Goal: Check status: Check status

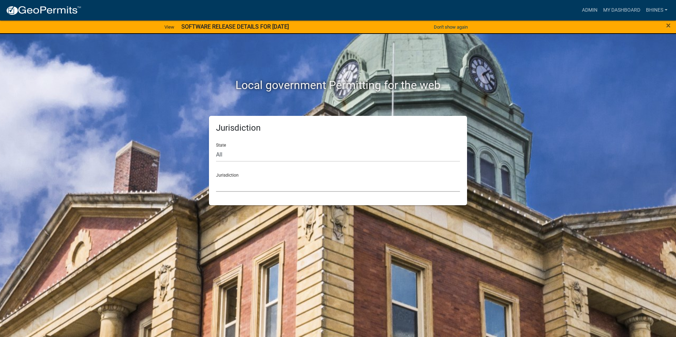
click at [250, 184] on select "[GEOGRAPHIC_DATA], [US_STATE] [GEOGRAPHIC_DATA], [US_STATE][PERSON_NAME][GEOGRA…" at bounding box center [338, 184] width 244 height 14
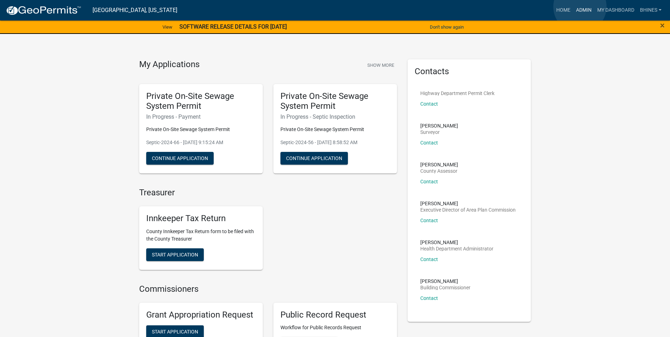
click at [580, 7] on link "Admin" at bounding box center [583, 10] width 21 height 13
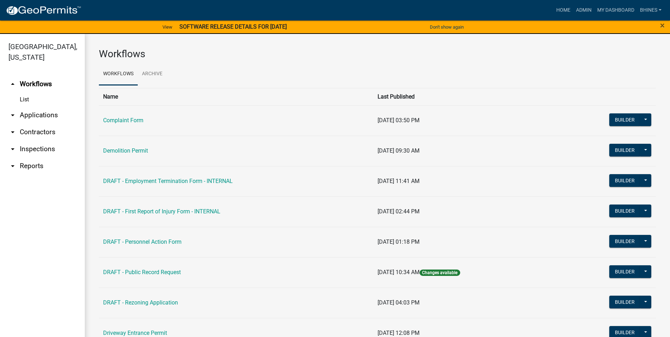
click at [31, 114] on link "arrow_drop_down Applications" at bounding box center [42, 115] width 85 height 17
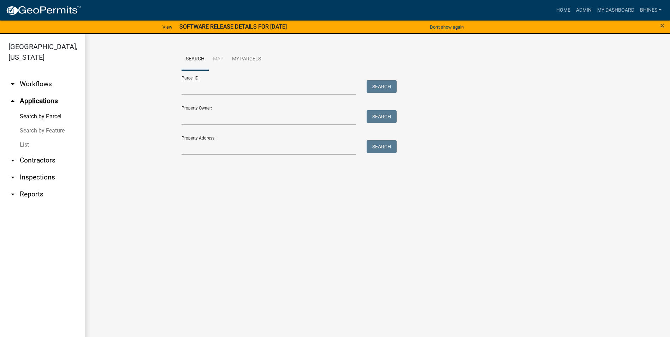
click at [27, 142] on link "List" at bounding box center [42, 145] width 85 height 14
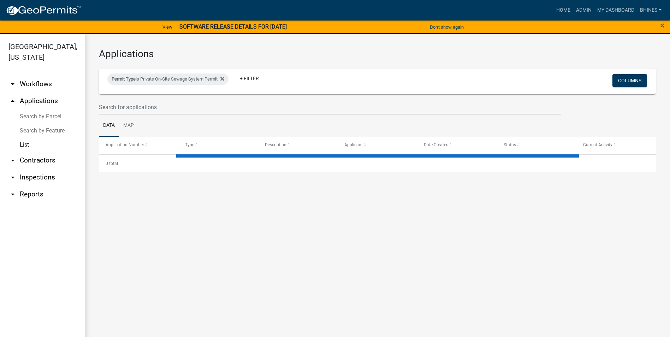
select select "3: 100"
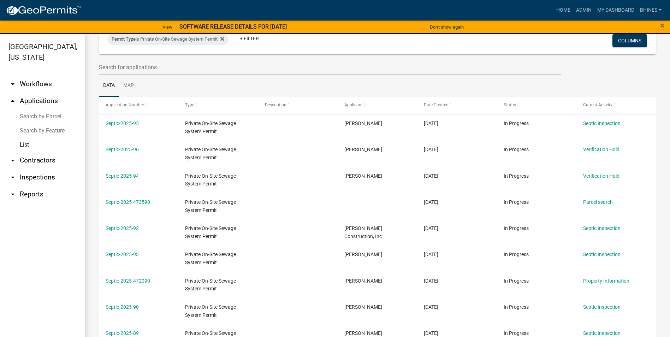
scroll to position [35, 0]
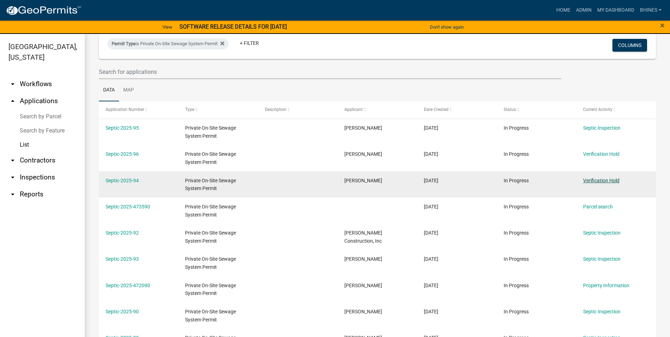
click at [591, 181] on link "Verification Hold" at bounding box center [601, 181] width 36 height 6
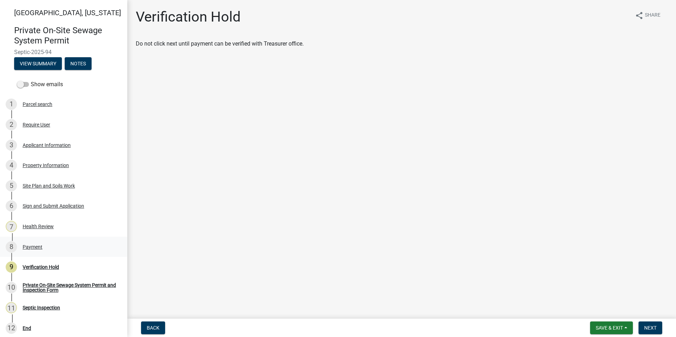
click at [35, 247] on div "Payment" at bounding box center [33, 246] width 20 height 5
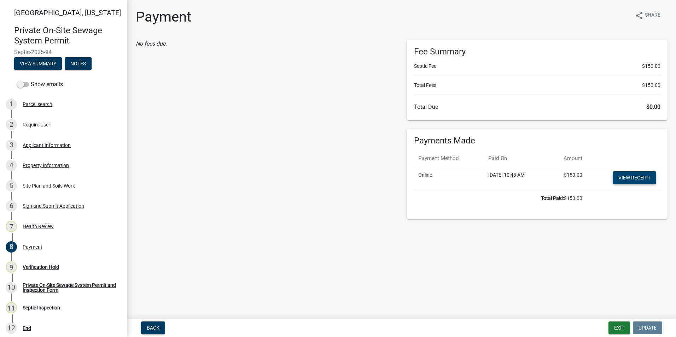
click at [627, 178] on link "View receipt" at bounding box center [633, 177] width 43 height 13
click at [56, 272] on div "9 Verification Hold" at bounding box center [61, 266] width 110 height 11
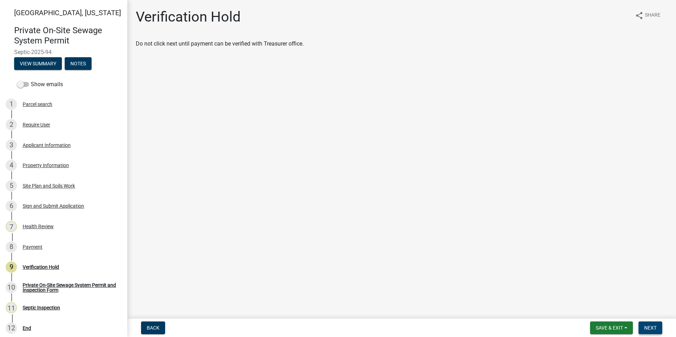
click at [646, 326] on span "Next" at bounding box center [650, 328] width 12 height 6
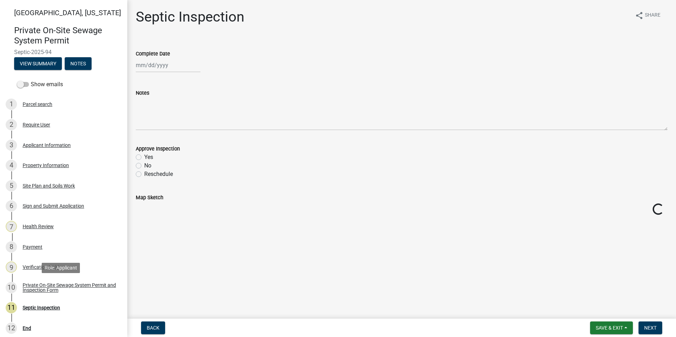
click at [51, 285] on div "Private On-Site Sewage System Permit and Inspection Form" at bounding box center [69, 288] width 93 height 10
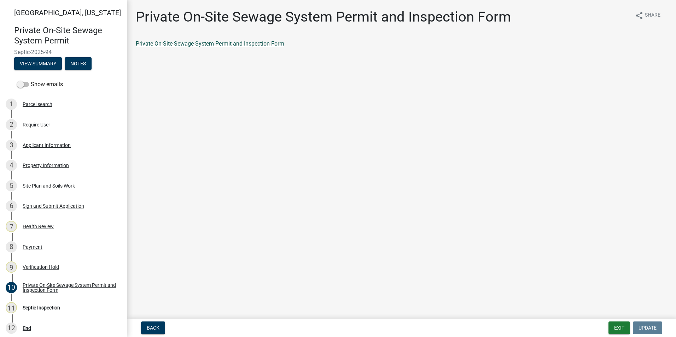
click at [183, 46] on link "Private On-Site Sewage System Permit and Inspection Form" at bounding box center [210, 43] width 148 height 7
click at [618, 325] on button "Exit" at bounding box center [619, 328] width 22 height 13
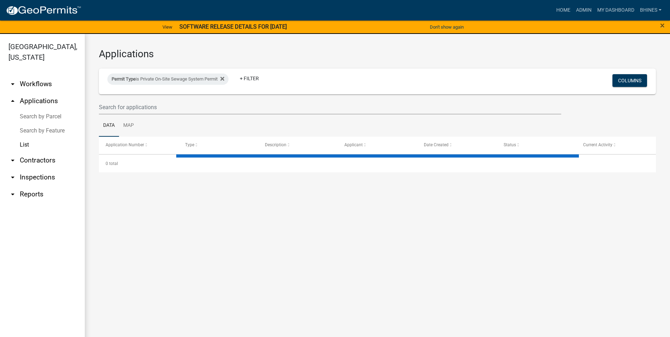
select select "3: 100"
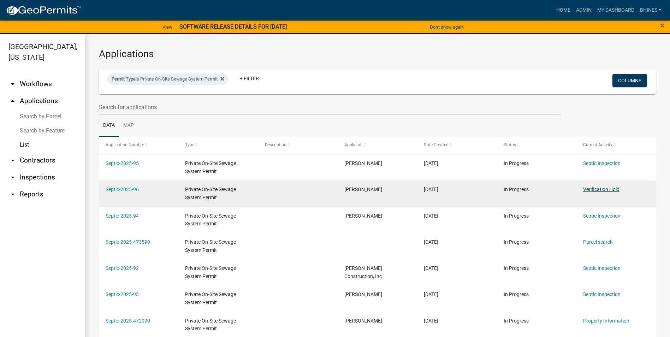
click at [605, 191] on link "Verification Hold" at bounding box center [601, 190] width 36 height 6
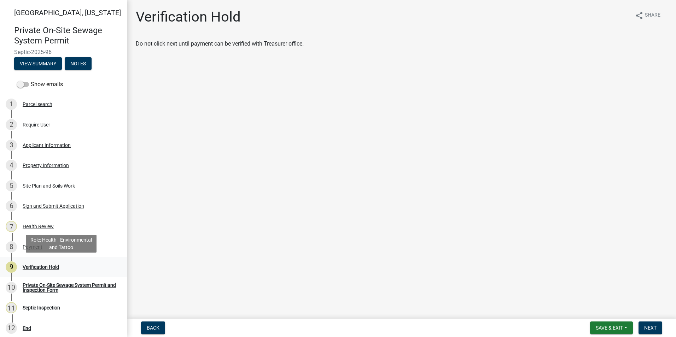
click at [49, 267] on div "Verification Hold" at bounding box center [41, 267] width 36 height 5
click at [28, 248] on div "Payment" at bounding box center [33, 246] width 20 height 5
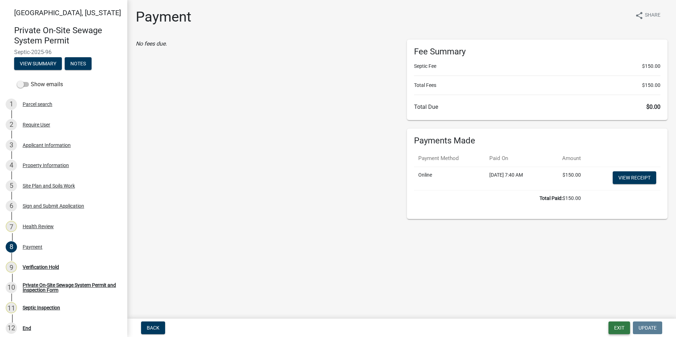
click at [620, 324] on button "Exit" at bounding box center [619, 328] width 22 height 13
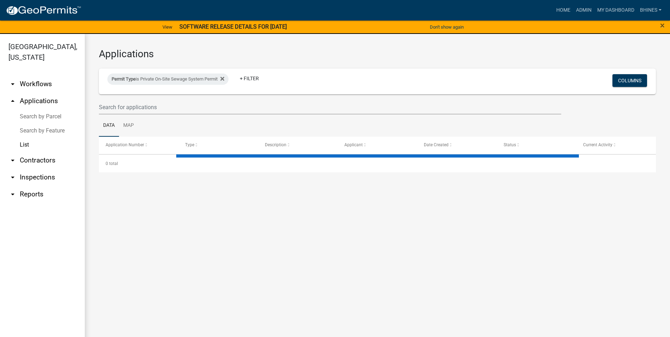
select select "3: 100"
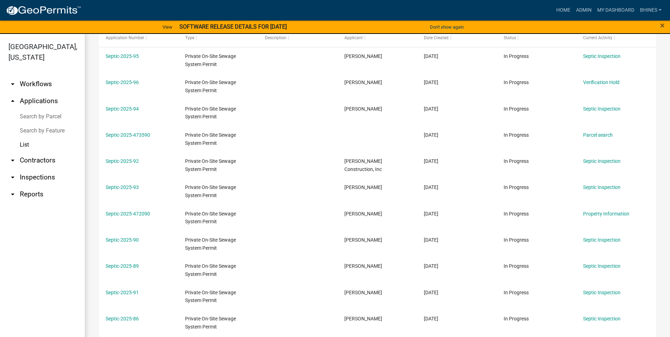
scroll to position [106, 0]
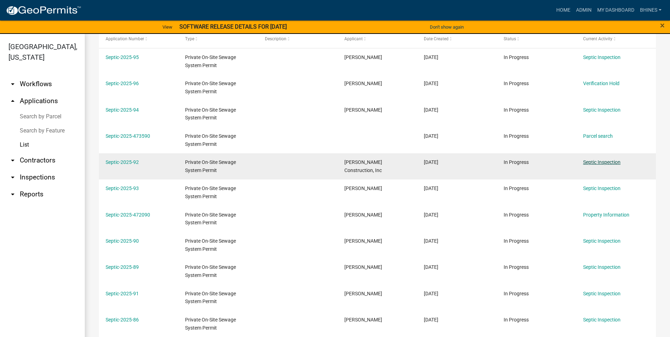
click at [595, 161] on link "Septic Inspection" at bounding box center [601, 162] width 37 height 6
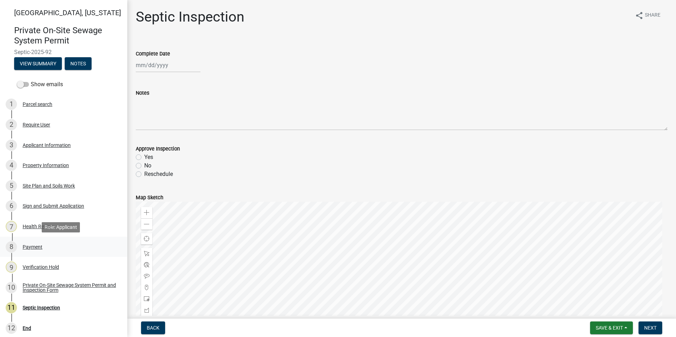
click at [37, 249] on div "Payment" at bounding box center [33, 246] width 20 height 5
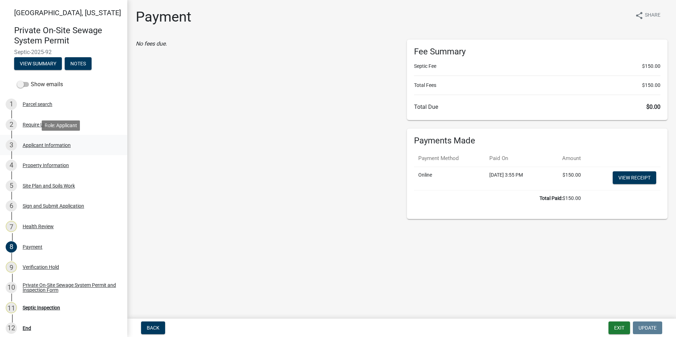
click at [35, 149] on div "3 Applicant Information" at bounding box center [61, 145] width 110 height 11
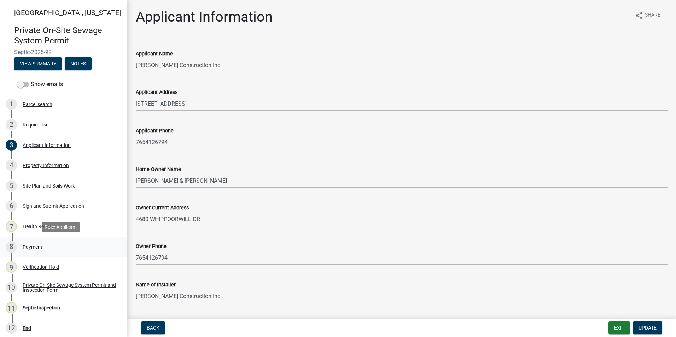
click at [34, 246] on div "Payment" at bounding box center [33, 246] width 20 height 5
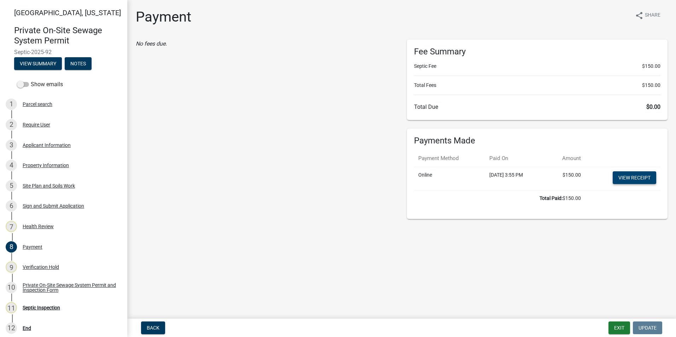
click at [641, 177] on link "View receipt" at bounding box center [633, 177] width 43 height 13
click at [47, 290] on div "Private On-Site Sewage System Permit and Inspection Form" at bounding box center [69, 288] width 93 height 10
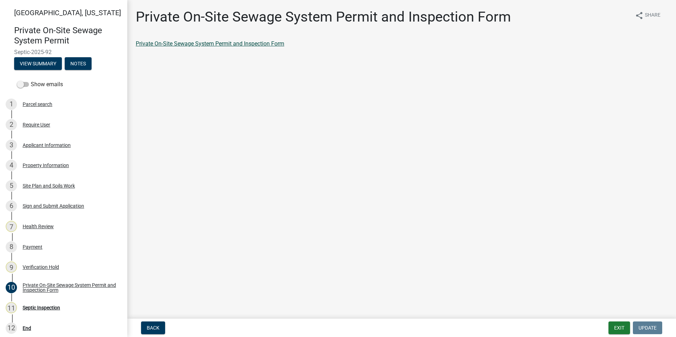
click at [250, 42] on link "Private On-Site Sewage System Permit and Inspection Form" at bounding box center [210, 43] width 148 height 7
click at [623, 331] on button "Exit" at bounding box center [619, 328] width 22 height 13
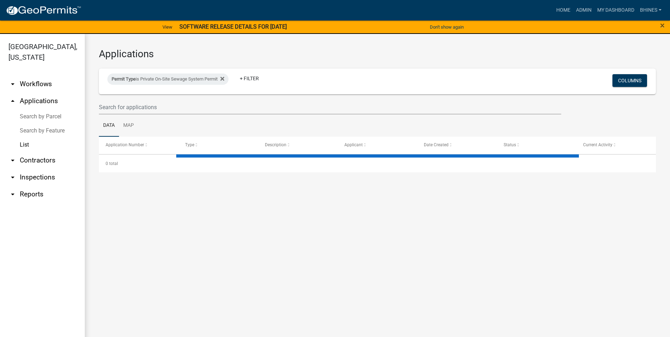
select select "3: 100"
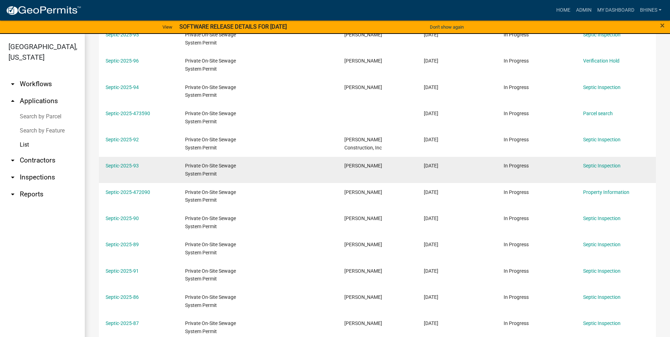
scroll to position [141, 0]
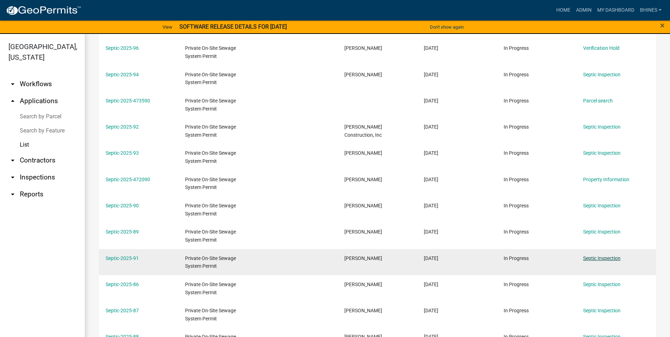
click at [616, 258] on link "Septic Inspection" at bounding box center [601, 258] width 37 height 6
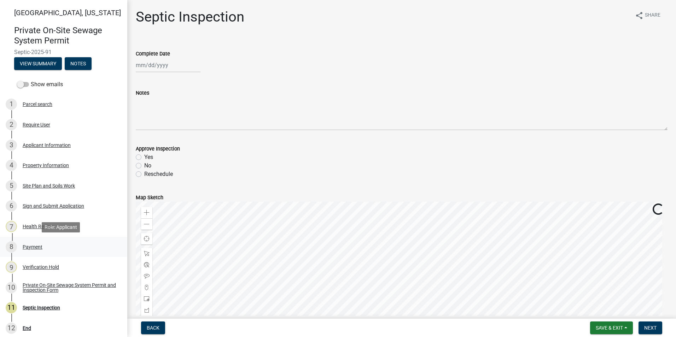
click at [28, 247] on div "Payment" at bounding box center [33, 246] width 20 height 5
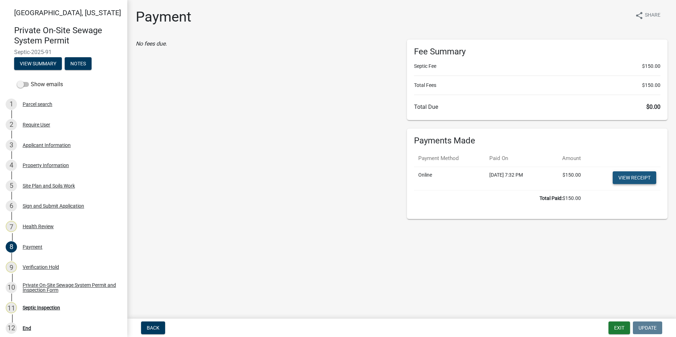
click at [635, 175] on link "View receipt" at bounding box center [633, 177] width 43 height 13
click at [39, 283] on div "Private On-Site Sewage System Permit and Inspection Form" at bounding box center [69, 288] width 93 height 10
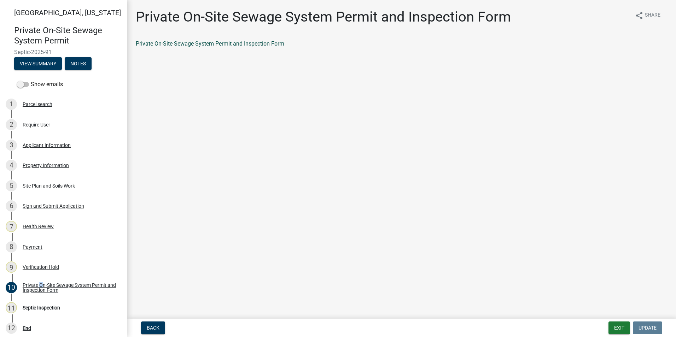
click at [247, 44] on link "Private On-Site Sewage System Permit and Inspection Form" at bounding box center [210, 43] width 148 height 7
click at [620, 331] on button "Exit" at bounding box center [619, 328] width 22 height 13
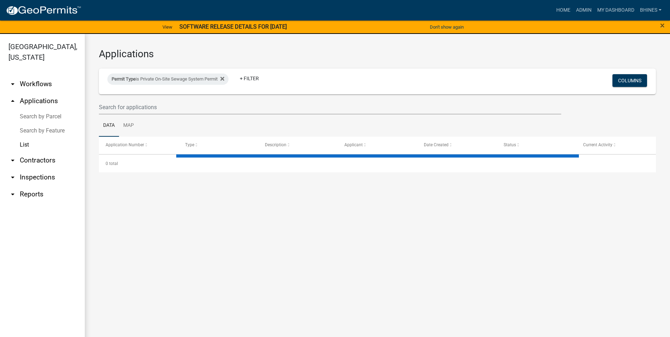
select select "3: 100"
